Goal: Contribute content

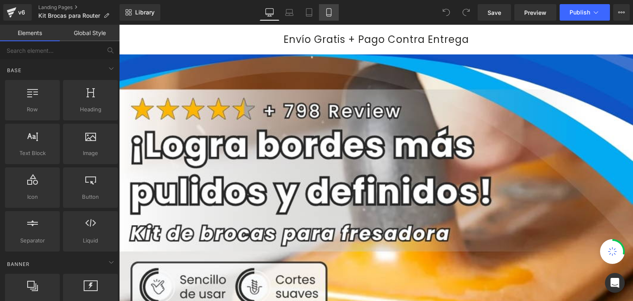
drag, startPoint x: 326, startPoint y: 13, endPoint x: 331, endPoint y: 15, distance: 5.4
click at [326, 14] on icon at bounding box center [329, 12] width 8 height 8
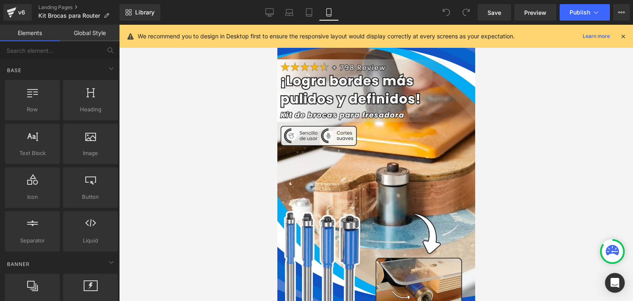
click at [623, 38] on icon at bounding box center [623, 36] width 7 height 7
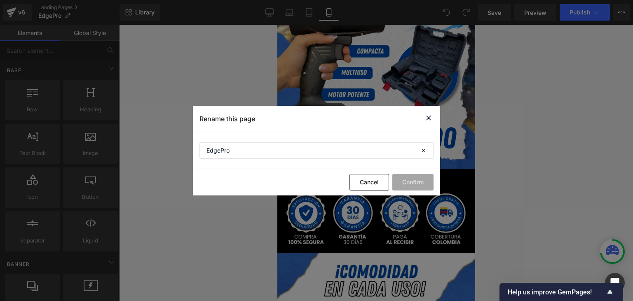
click at [429, 118] on icon at bounding box center [429, 118] width 10 height 10
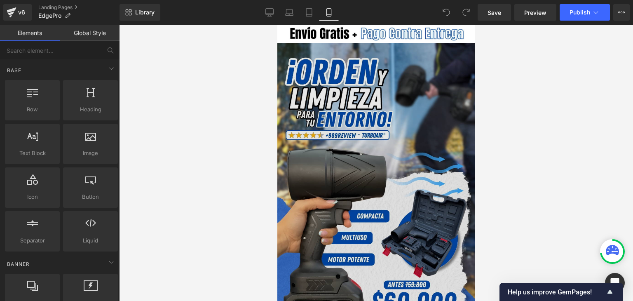
click at [388, 132] on img at bounding box center [376, 189] width 198 height 293
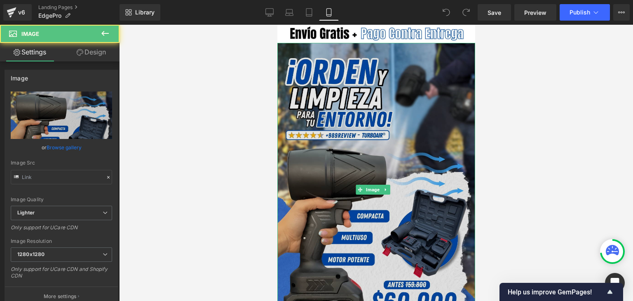
type input "https://ucarecdn.com/5bfffe8c-0e78-44c7-91fd-dc3f497a7769/-/format/auto/-/previ…"
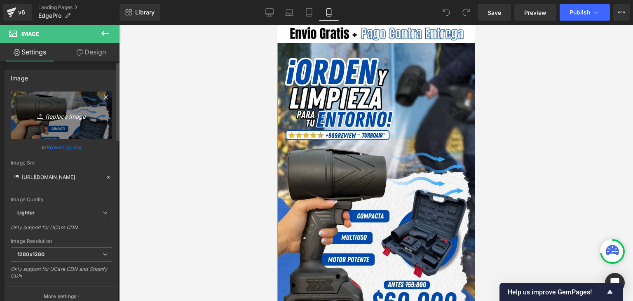
click at [68, 112] on icon "Replace Image" at bounding box center [61, 115] width 66 height 10
type input "C:\fakepath\Banner Landing.webp"
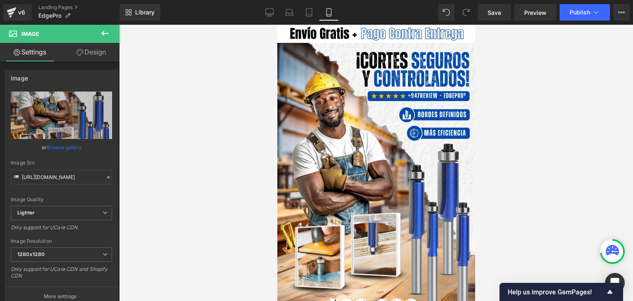
type input "https://ucarecdn.com/dab0e63d-8ce8-4846-9fe4-b6948e8648f7/-/format/auto/-/previ…"
click at [581, 12] on span "Publish" at bounding box center [580, 12] width 21 height 7
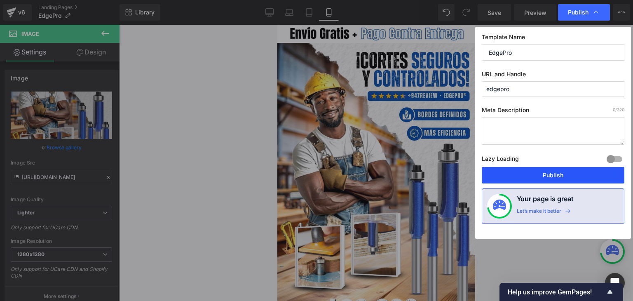
click at [554, 173] on button "Publish" at bounding box center [553, 175] width 143 height 16
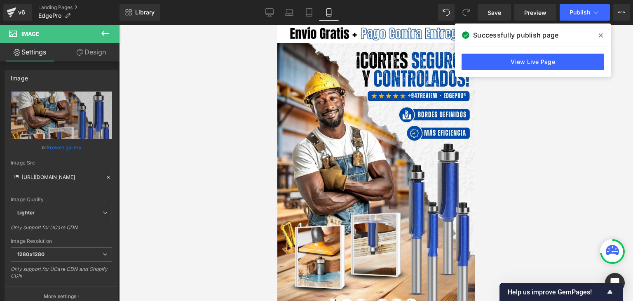
click at [601, 35] on icon at bounding box center [601, 35] width 4 height 4
